Goal: Information Seeking & Learning: Learn about a topic

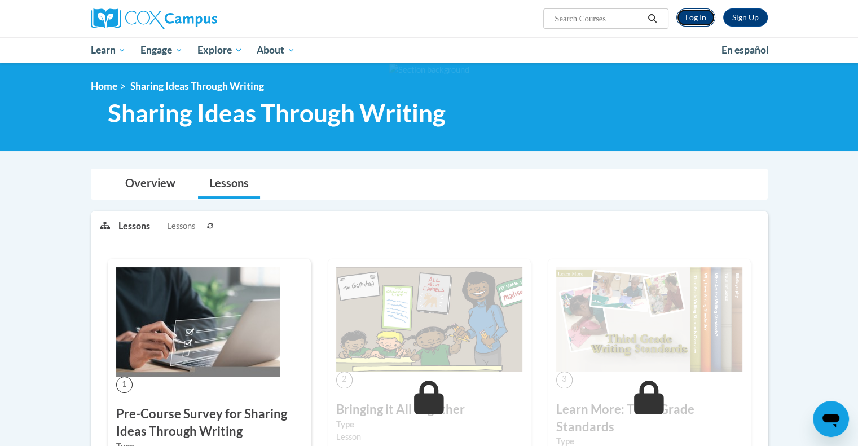
click at [693, 19] on link "Log In" at bounding box center [696, 17] width 39 height 18
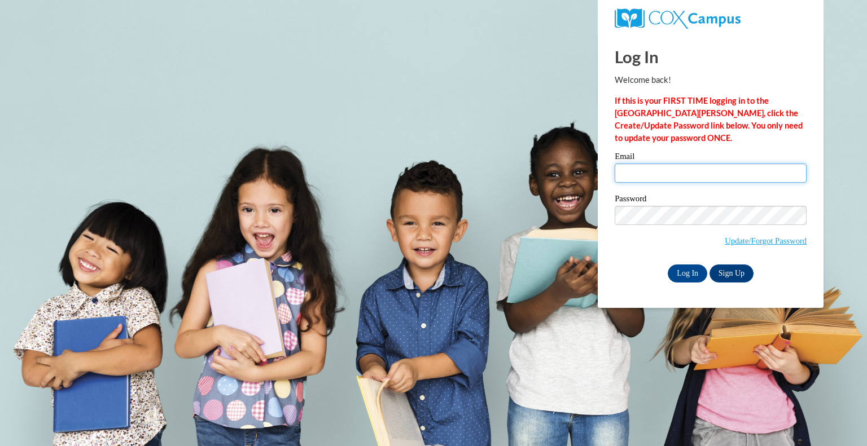
click at [634, 179] on input "Email" at bounding box center [711, 173] width 192 height 19
type input "chris.taylor@elachee.org"
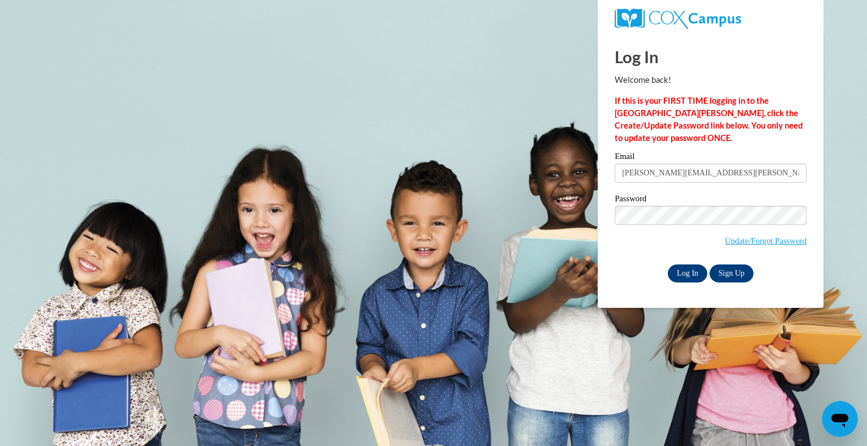
drag, startPoint x: 634, startPoint y: 179, endPoint x: 680, endPoint y: 275, distance: 106.8
click at [680, 275] on div "Email chris.taylor@elachee.org Password Update/Forgot Password Log In Sign Up OR" at bounding box center [711, 217] width 192 height 130
click at [680, 275] on input "Log In" at bounding box center [688, 274] width 40 height 18
click at [675, 274] on input "Log In" at bounding box center [688, 274] width 40 height 18
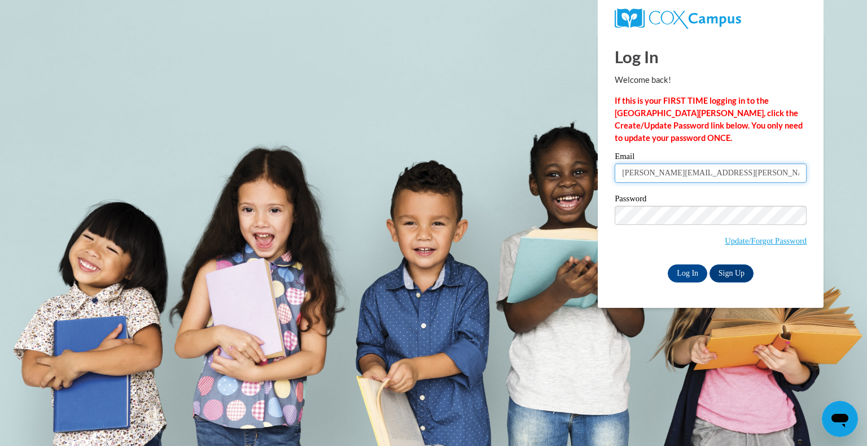
click at [720, 173] on input "chris.taylor@elachee.org" at bounding box center [711, 173] width 192 height 19
click at [672, 274] on input "Log In" at bounding box center [688, 274] width 40 height 18
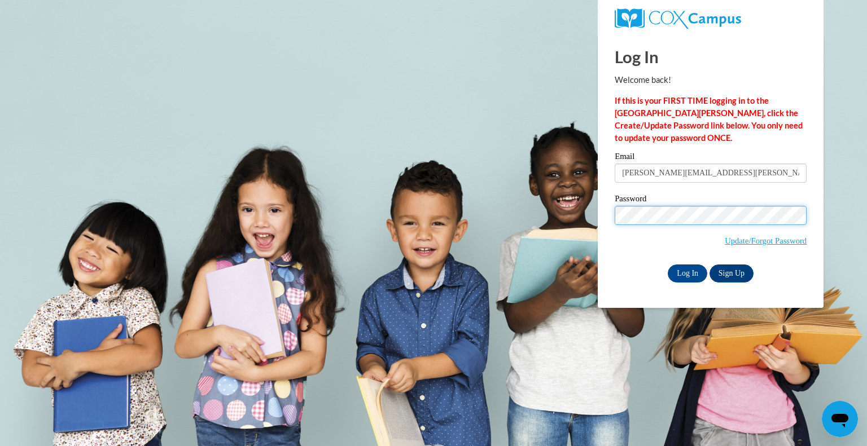
click at [668, 265] on input "Log In" at bounding box center [688, 274] width 40 height 18
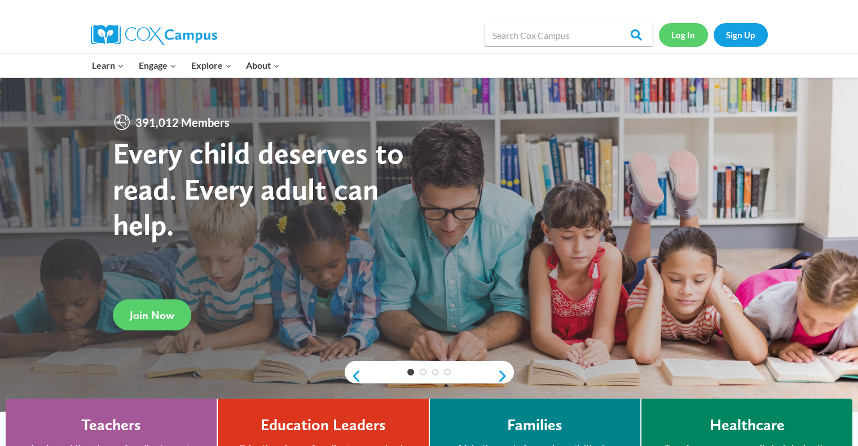
click at [675, 28] on link "Log In" at bounding box center [683, 34] width 49 height 23
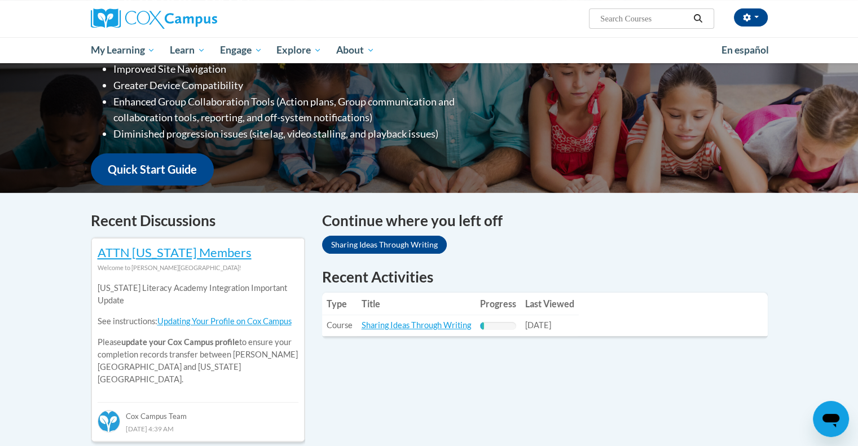
scroll to position [263, 0]
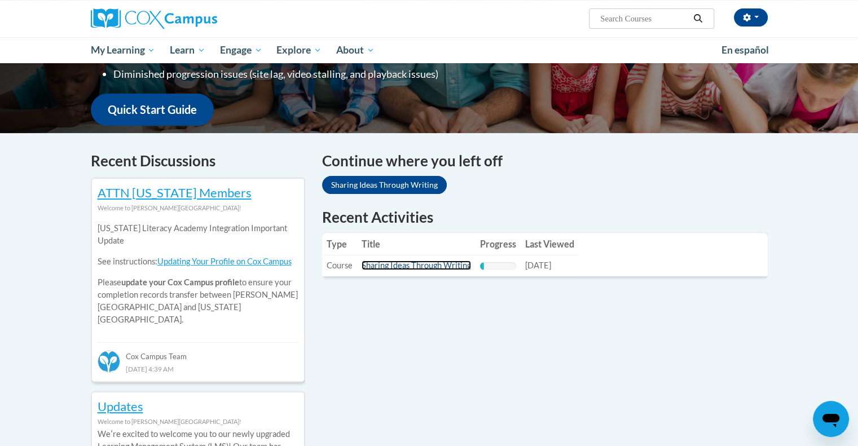
click at [440, 267] on link "Sharing Ideas Through Writing" at bounding box center [416, 266] width 109 height 10
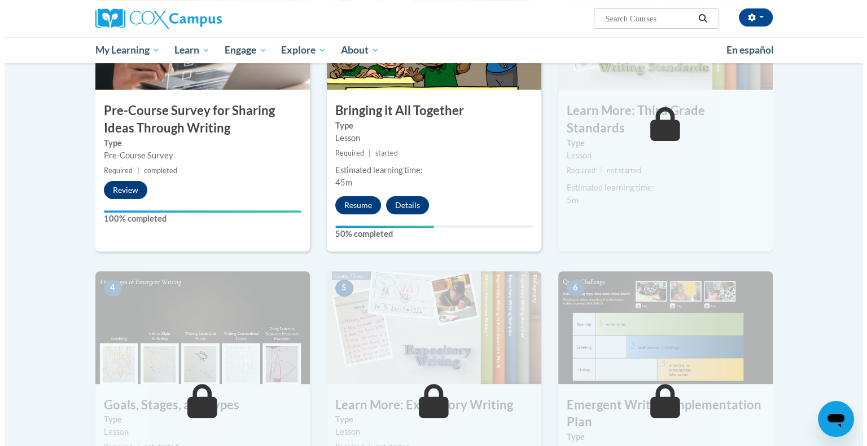
scroll to position [339, 0]
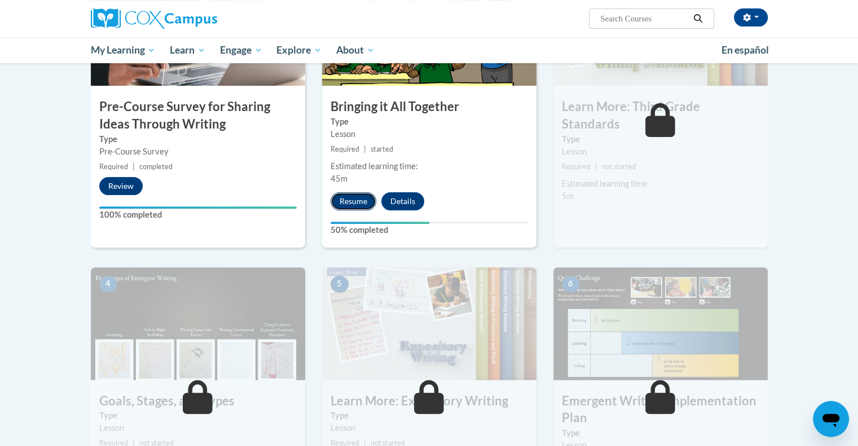
click at [364, 204] on button "Resume" at bounding box center [354, 201] width 46 height 18
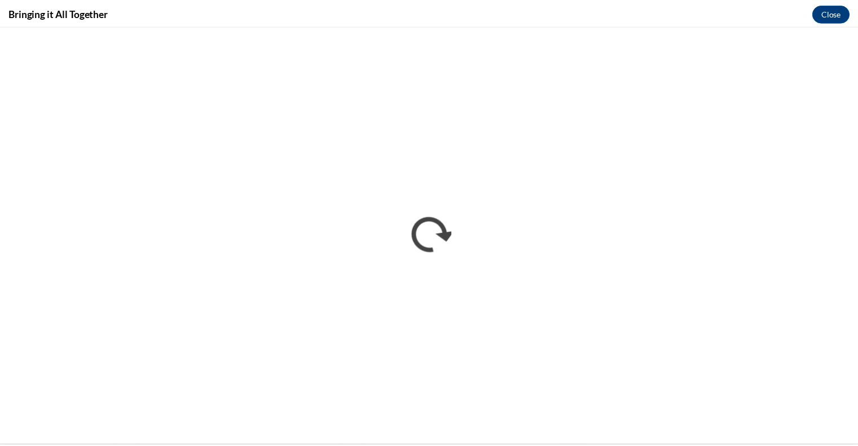
scroll to position [0, 0]
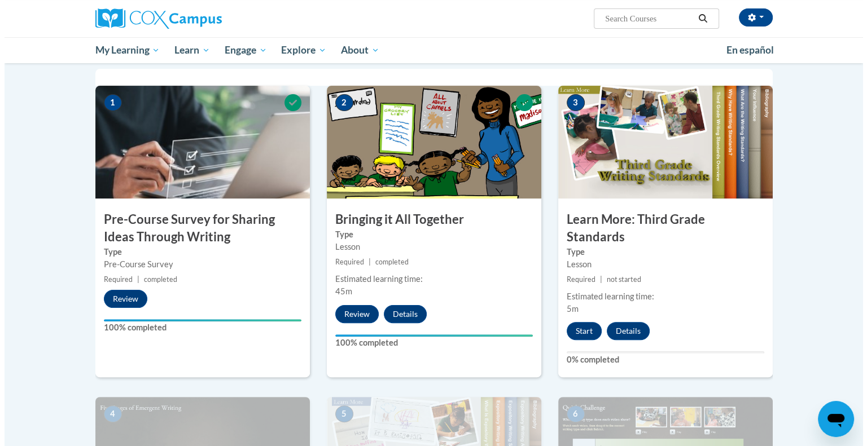
scroll to position [240, 0]
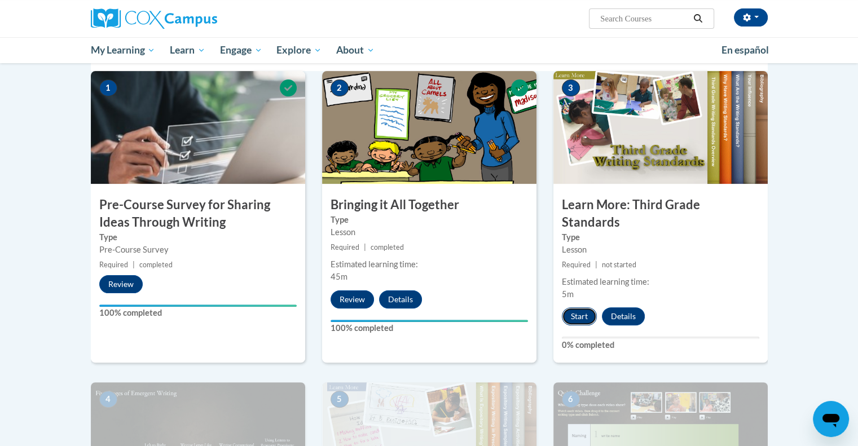
click at [573, 308] on button "Start" at bounding box center [579, 317] width 35 height 18
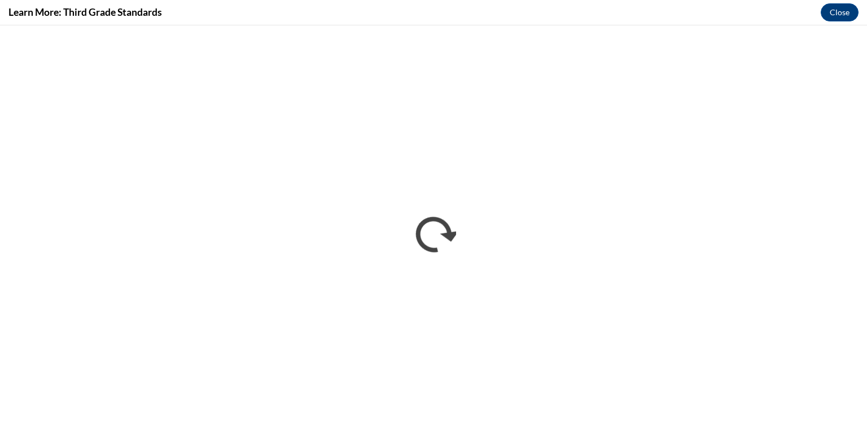
scroll to position [0, 0]
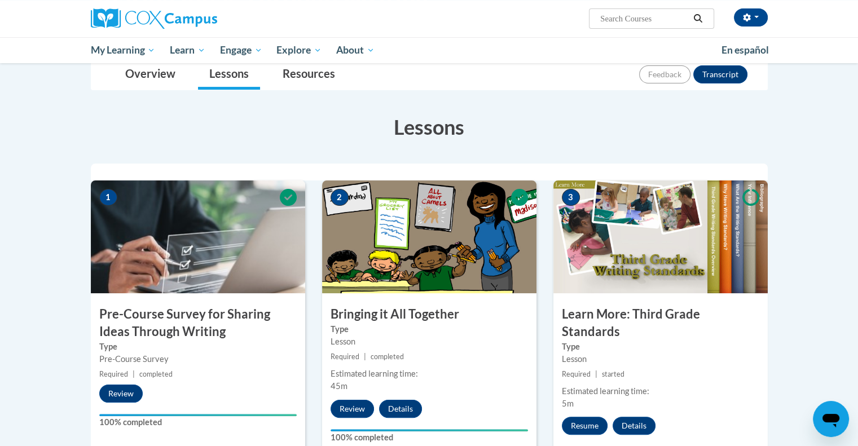
scroll to position [137, 0]
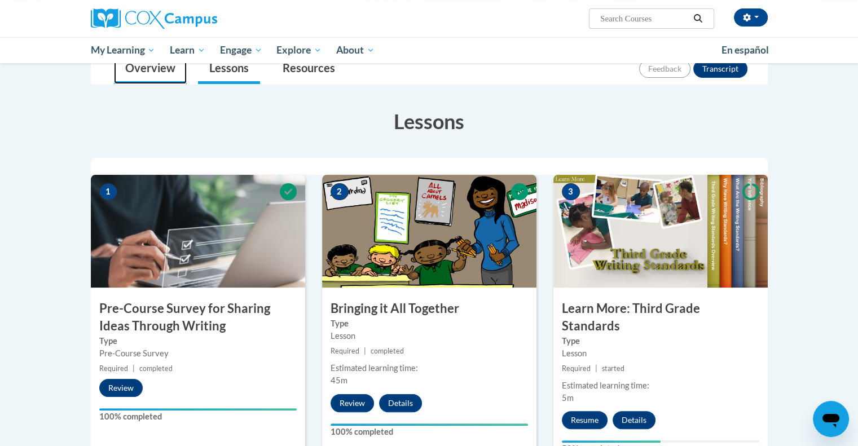
click at [142, 68] on link "Overview" at bounding box center [150, 69] width 73 height 30
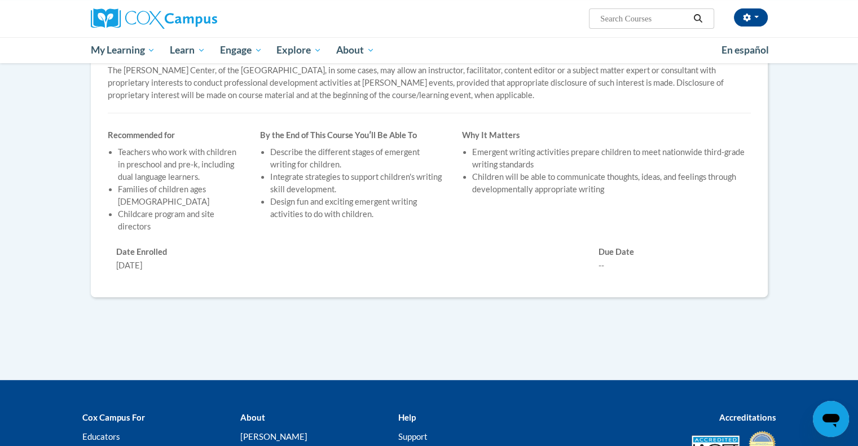
scroll to position [0, 0]
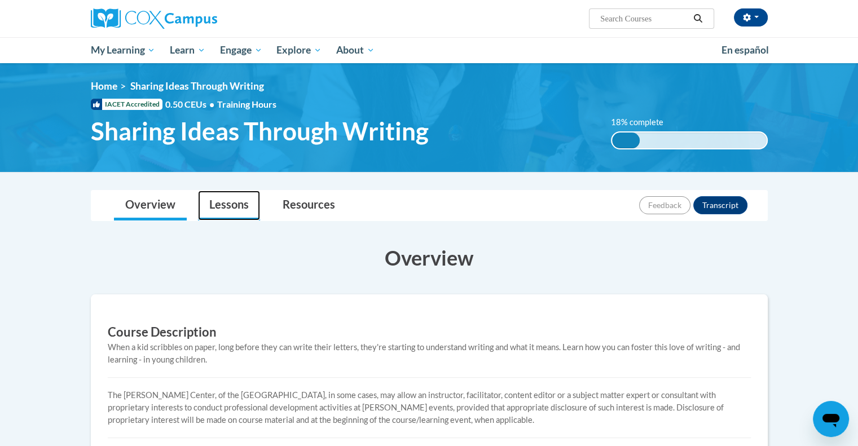
click at [225, 210] on link "Lessons" at bounding box center [229, 206] width 62 height 30
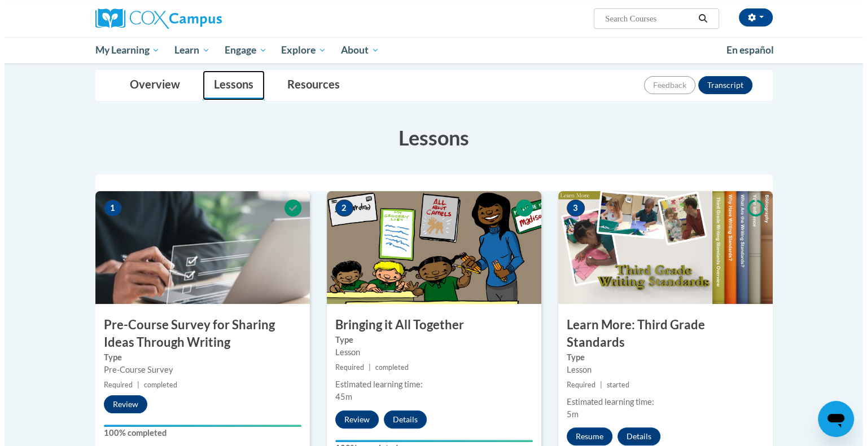
scroll to position [165, 0]
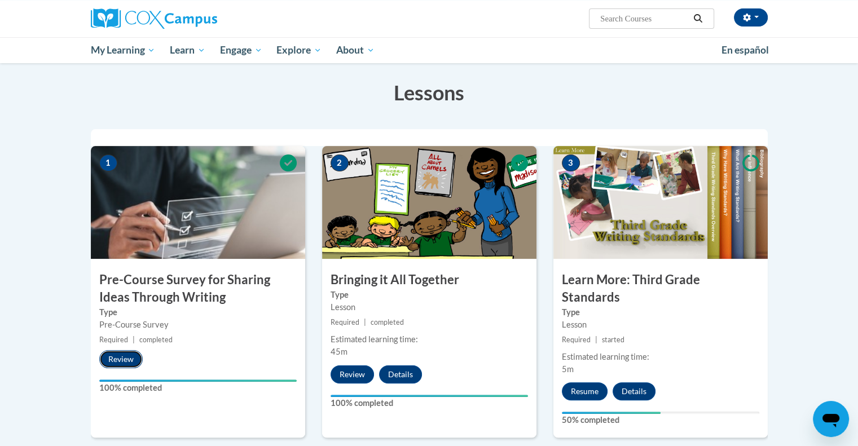
click at [120, 358] on button "Review" at bounding box center [120, 359] width 43 height 18
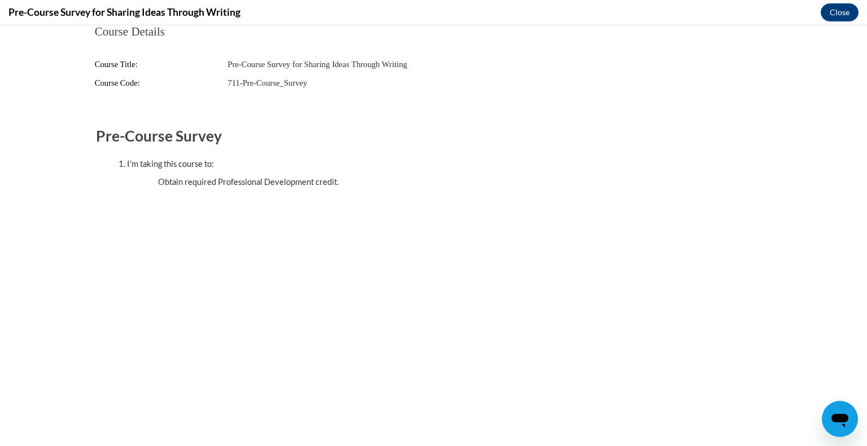
scroll to position [0, 0]
click at [836, 16] on button "Close" at bounding box center [840, 12] width 38 height 18
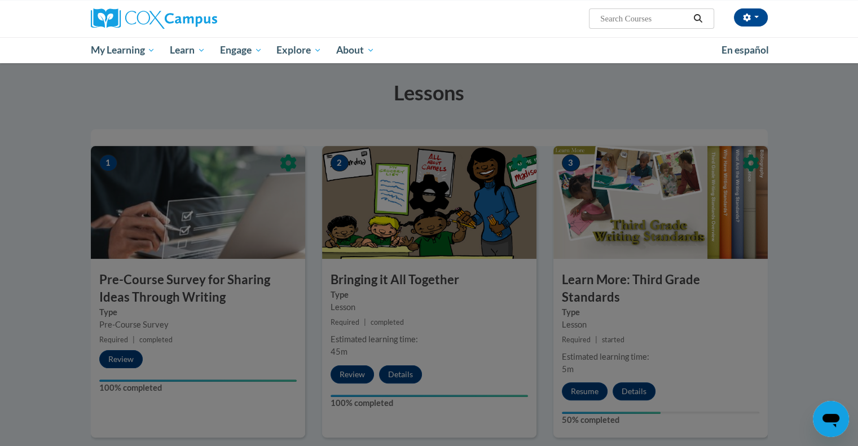
click at [682, 343] on div at bounding box center [429, 253] width 677 height 214
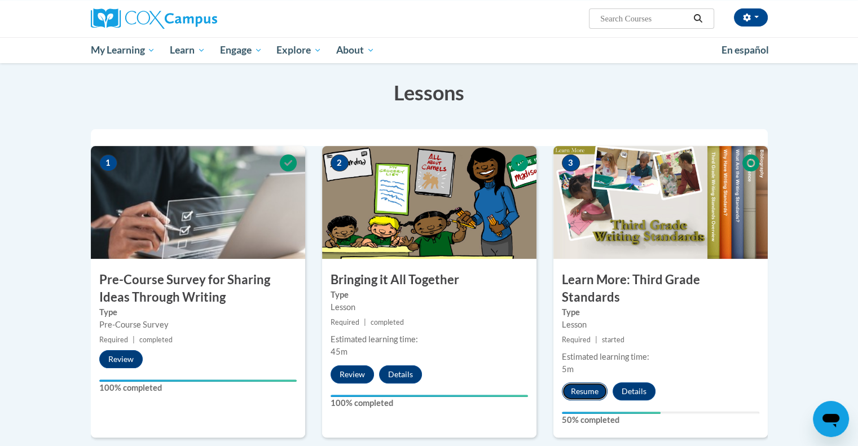
click at [576, 383] on button "Resume" at bounding box center [585, 392] width 46 height 18
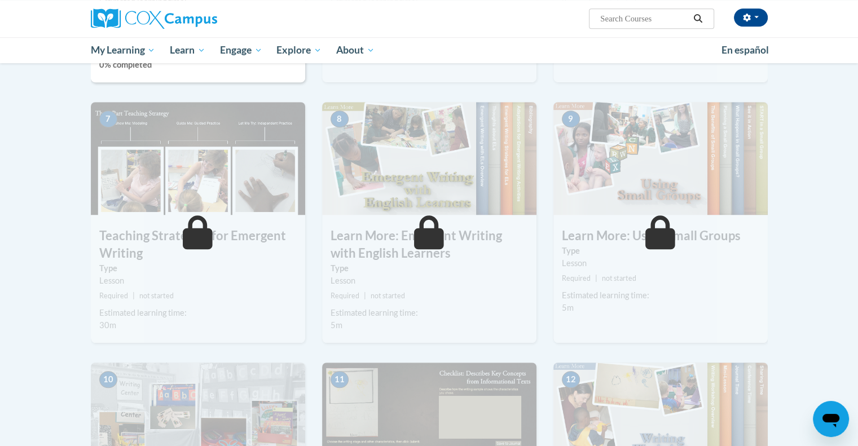
scroll to position [826, 0]
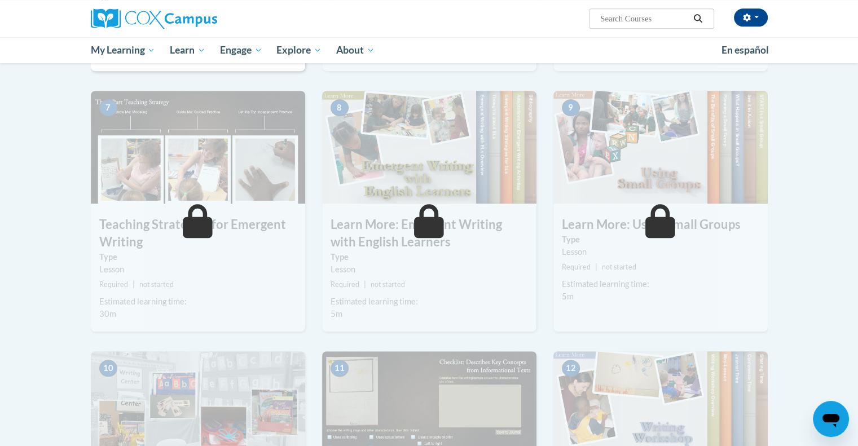
drag, startPoint x: 864, startPoint y: 444, endPoint x: 855, endPoint y: 441, distance: 8.8
click at [855, 441] on body "Chris Taylor (America/New_York UTC-04:00) My Profile Inbox My Transcripts Log O…" at bounding box center [429, 158] width 858 height 1968
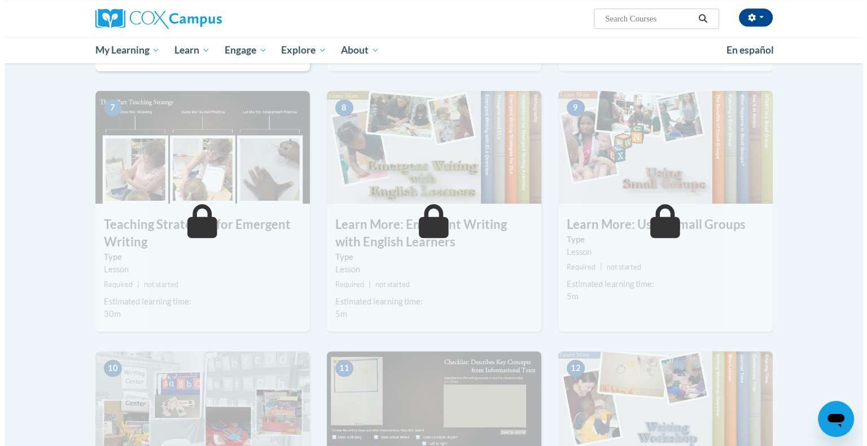
scroll to position [436, 0]
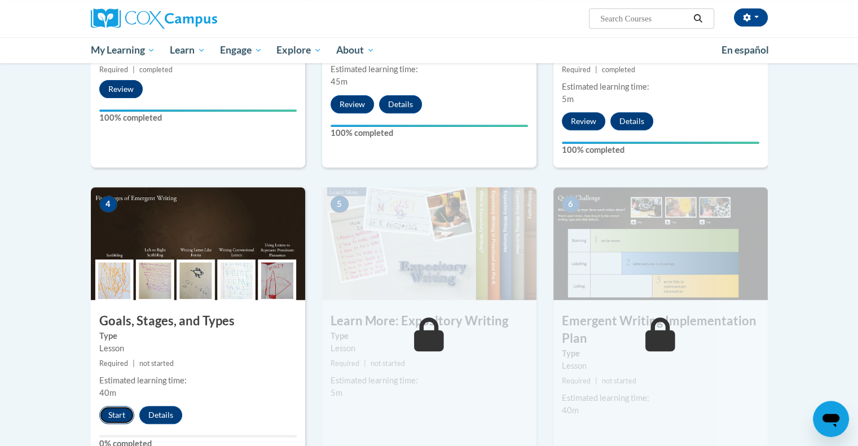
click at [111, 406] on button "Start" at bounding box center [116, 415] width 35 height 18
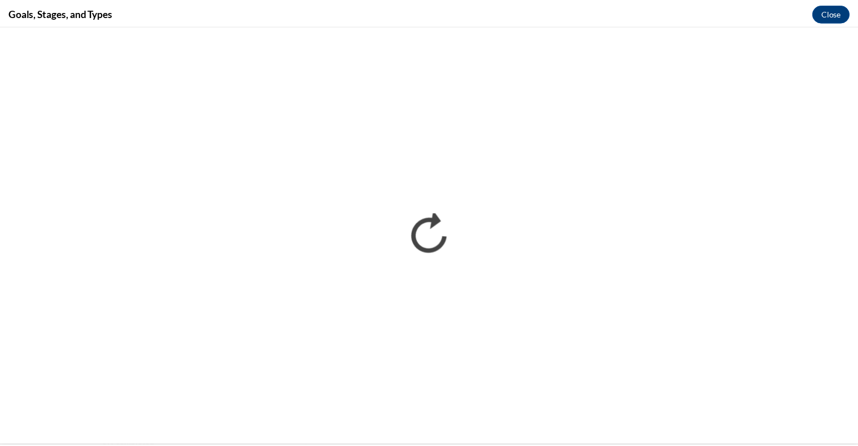
scroll to position [0, 0]
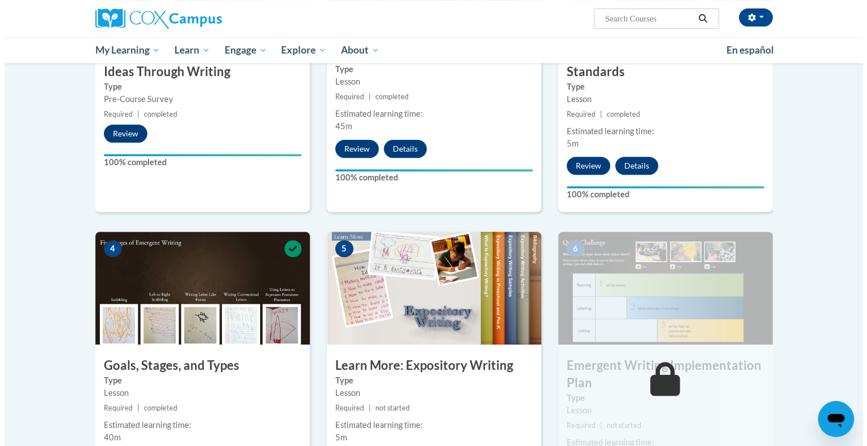
scroll to position [466, 0]
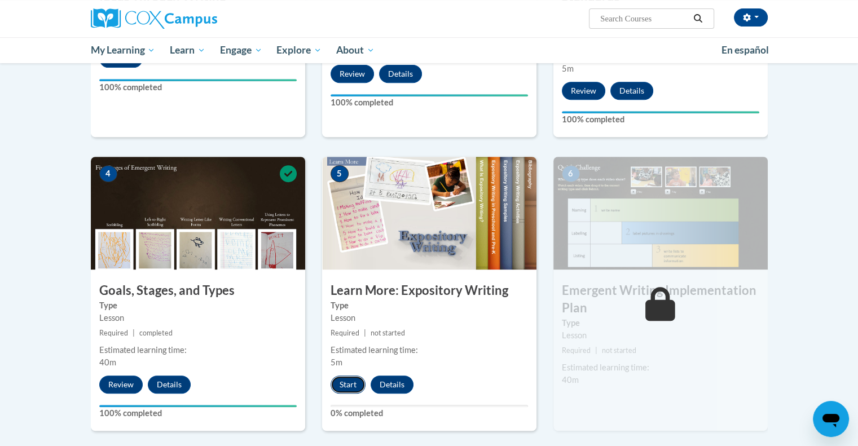
click at [353, 376] on button "Start" at bounding box center [348, 385] width 35 height 18
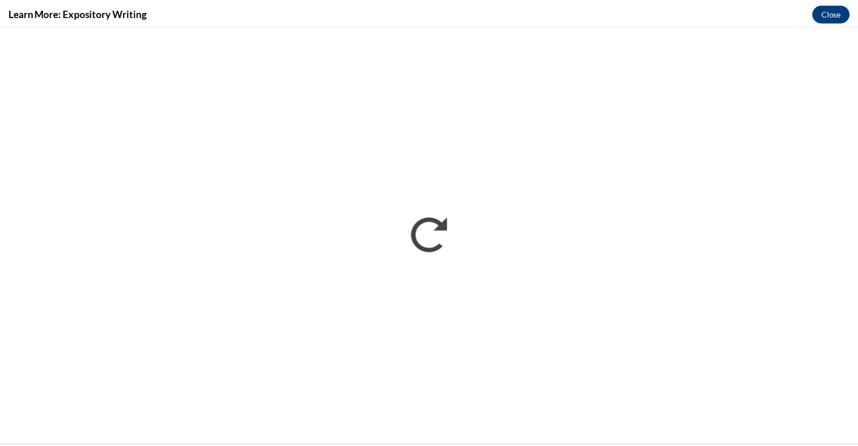
scroll to position [0, 0]
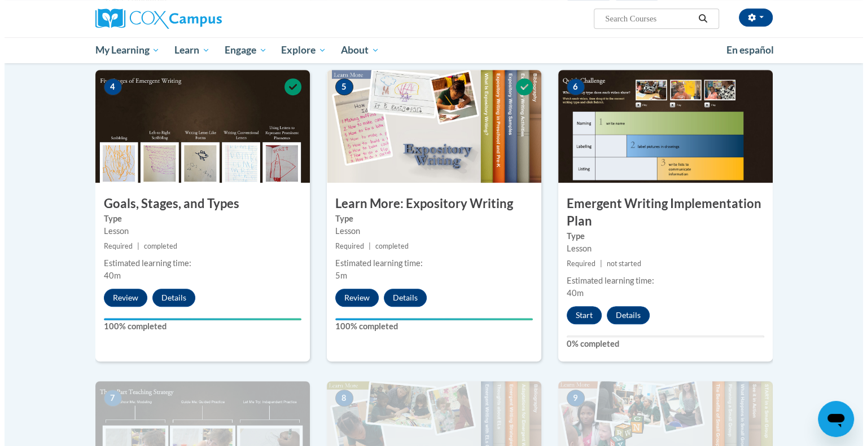
scroll to position [536, 0]
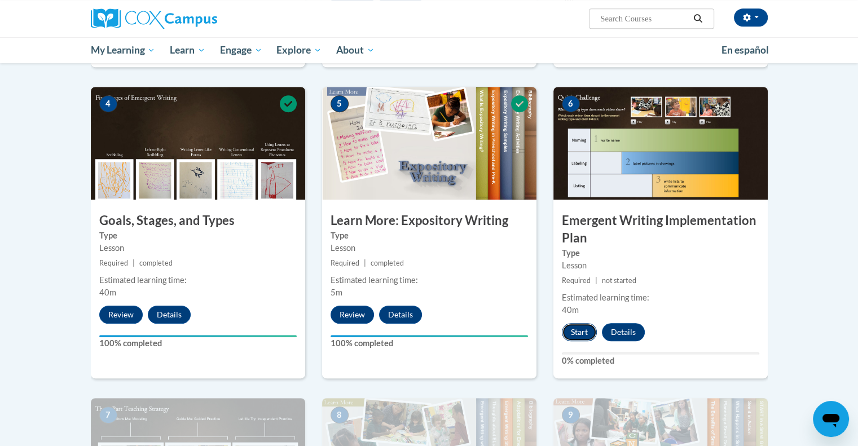
click at [569, 323] on button "Start" at bounding box center [579, 332] width 35 height 18
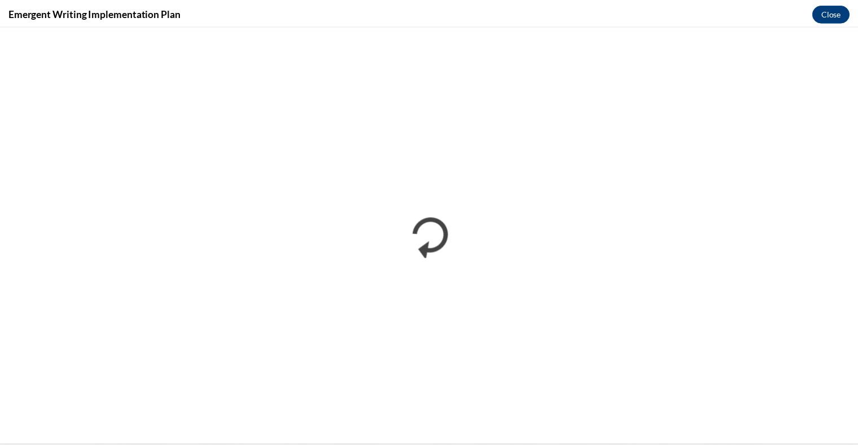
scroll to position [0, 0]
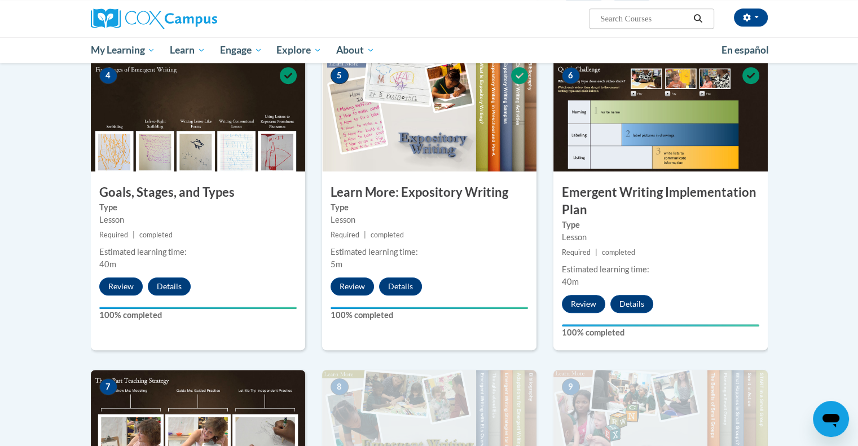
scroll to position [587, 0]
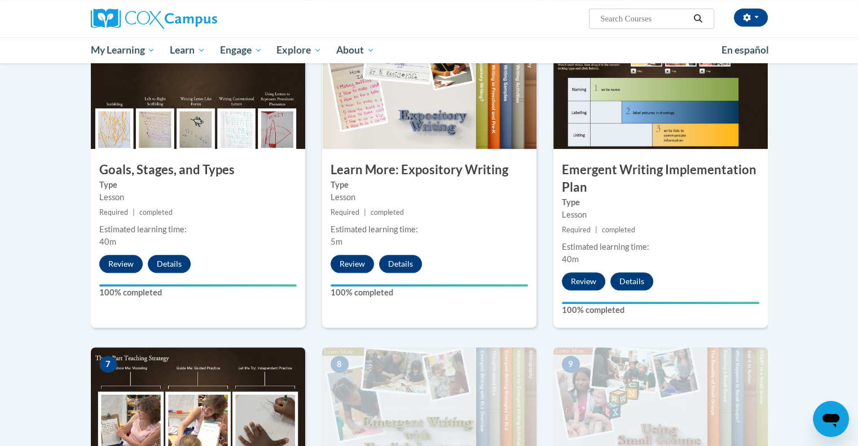
click at [850, 433] on body "[PERSON_NAME] ([GEOGRAPHIC_DATA]/New_York UTC-04:00) My Profile Inbox My Transc…" at bounding box center [429, 438] width 858 height 2050
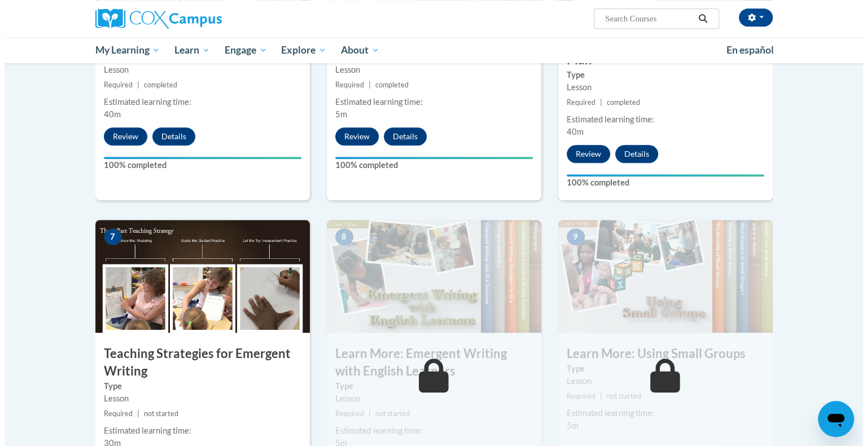
scroll to position [760, 0]
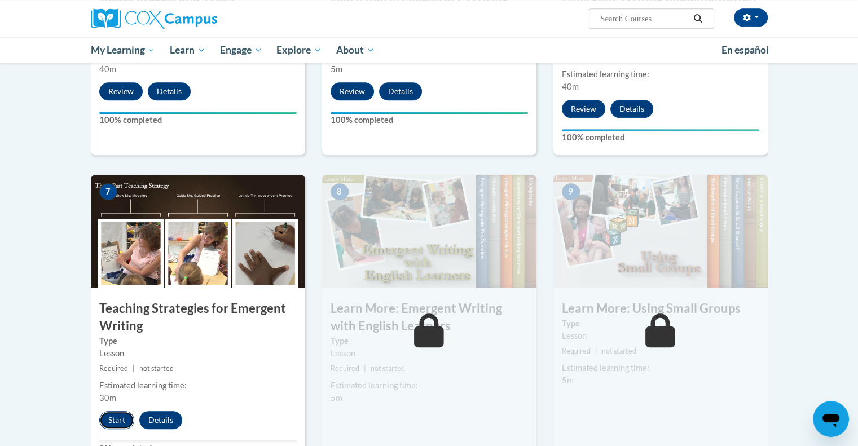
click at [118, 411] on button "Start" at bounding box center [116, 420] width 35 height 18
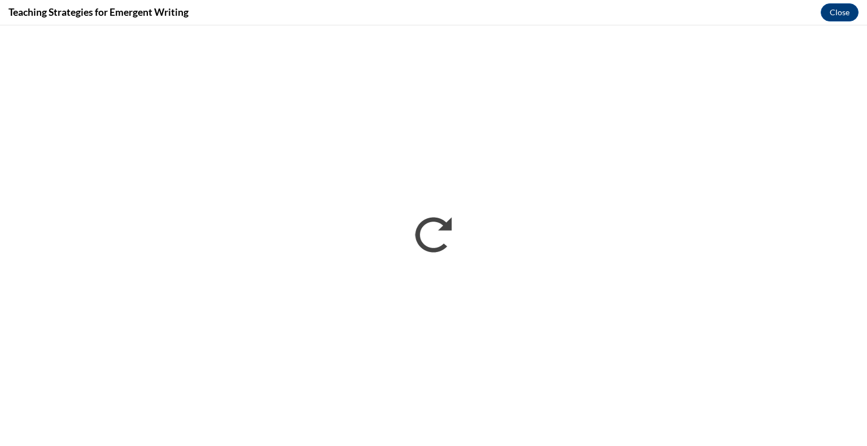
scroll to position [0, 0]
